Goal: Navigation & Orientation: Find specific page/section

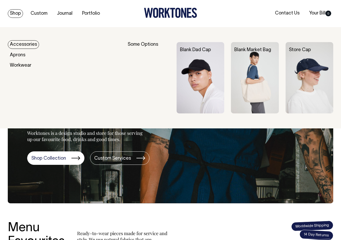
click at [311, 50] on div "Store Cap" at bounding box center [313, 50] width 48 height 5
click at [303, 49] on link "Store Cap" at bounding box center [300, 50] width 22 height 4
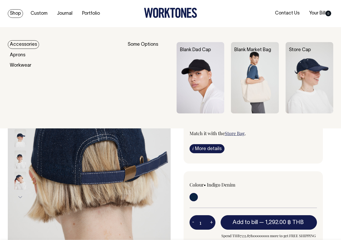
click at [194, 58] on img at bounding box center [200, 77] width 48 height 71
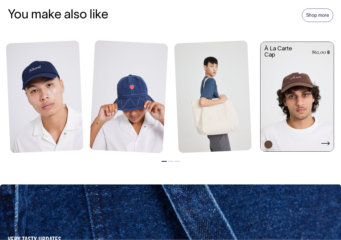
click at [288, 76] on link at bounding box center [296, 97] width 73 height 111
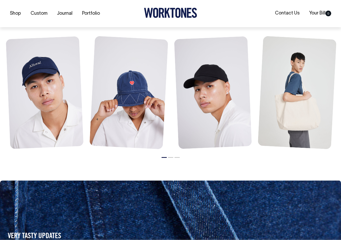
scroll to position [344, 0]
